Goal: Information Seeking & Learning: Check status

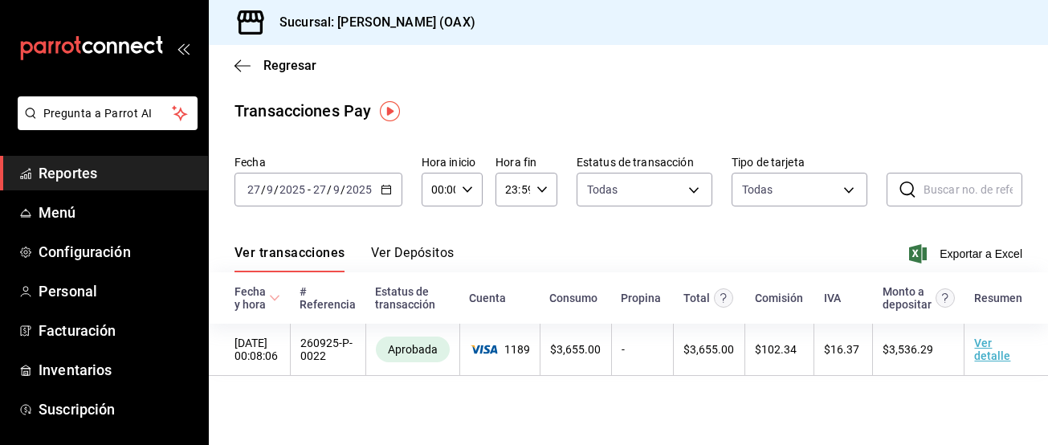
click at [860, 14] on div "Sucursal: [PERSON_NAME] (OAX)" at bounding box center [628, 22] width 839 height 45
click at [72, 179] on span "Reportes" at bounding box center [117, 173] width 157 height 22
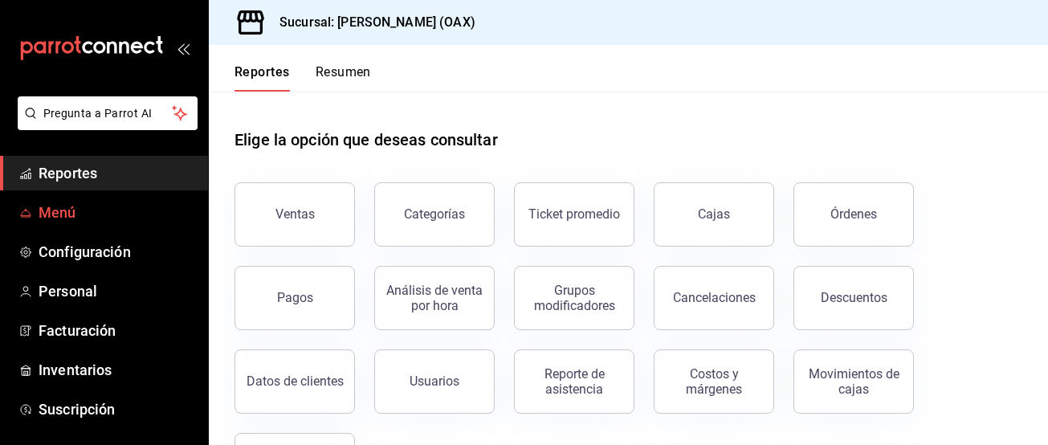
click at [54, 212] on span "Menú" at bounding box center [117, 212] width 157 height 22
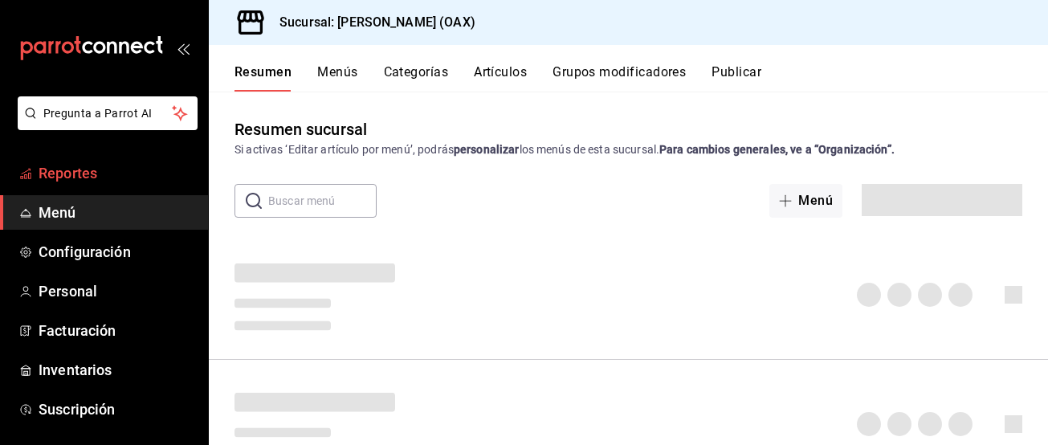
click at [78, 177] on span "Reportes" at bounding box center [117, 173] width 157 height 22
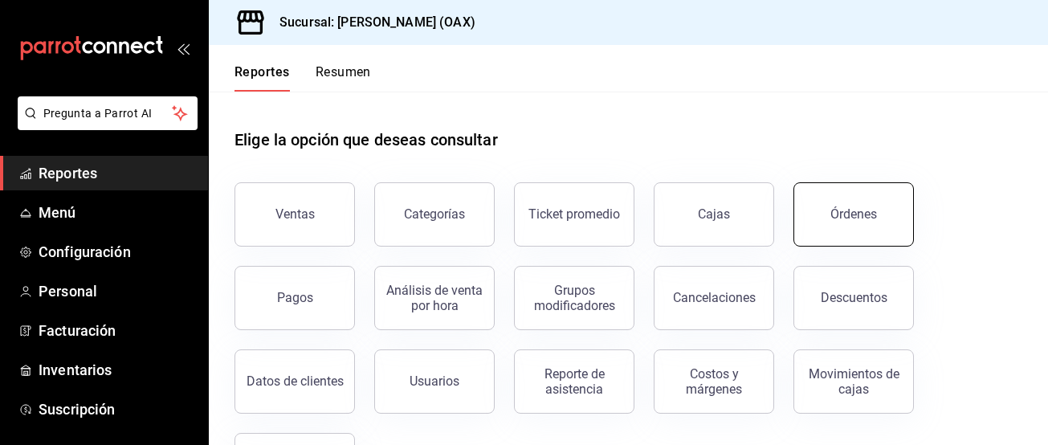
click at [860, 211] on button "Órdenes" at bounding box center [853, 214] width 120 height 64
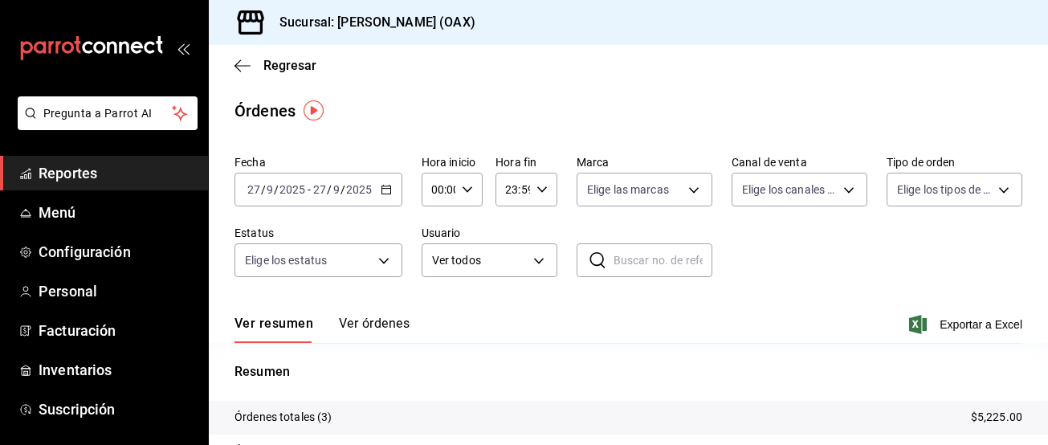
scroll to position [2, 0]
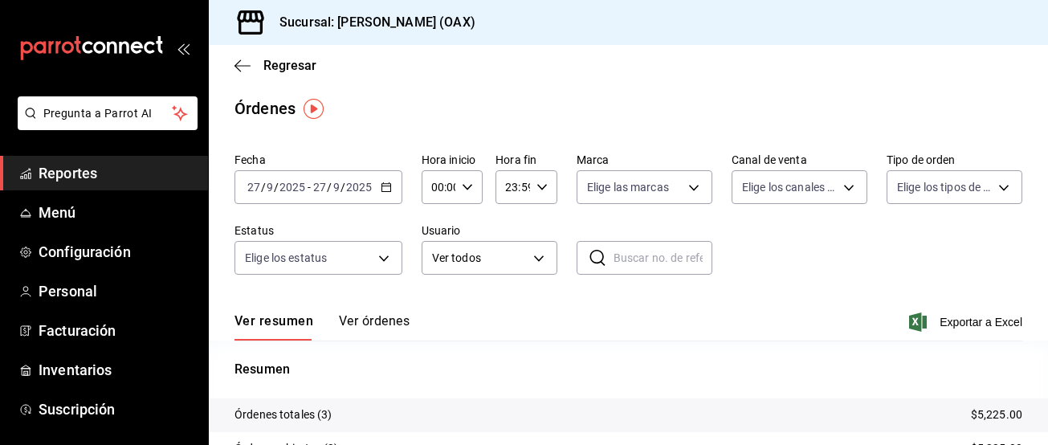
click at [595, 100] on div "Órdenes" at bounding box center [628, 108] width 839 height 24
